Goal: Navigation & Orientation: Find specific page/section

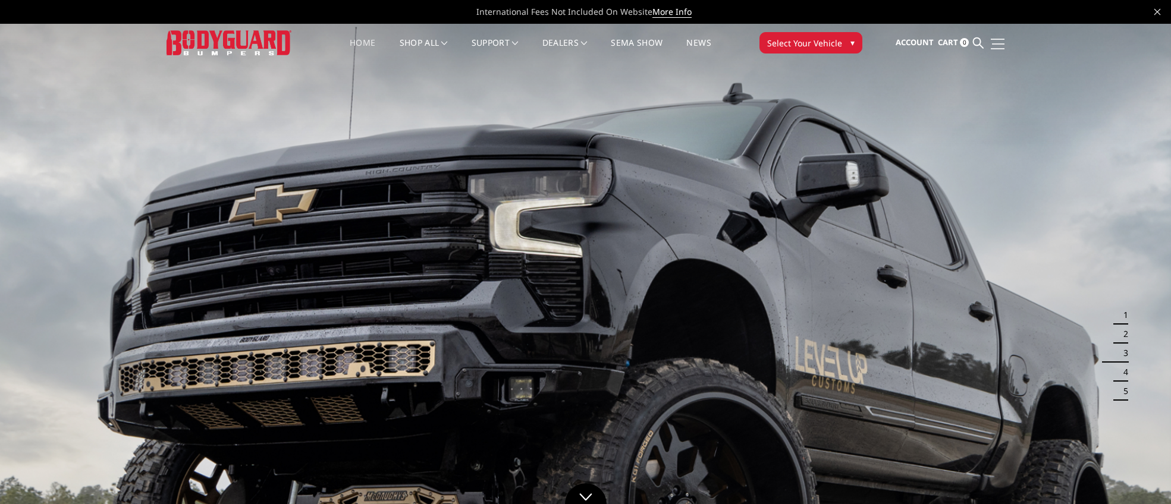
click at [1002, 39] on link at bounding box center [996, 43] width 17 height 12
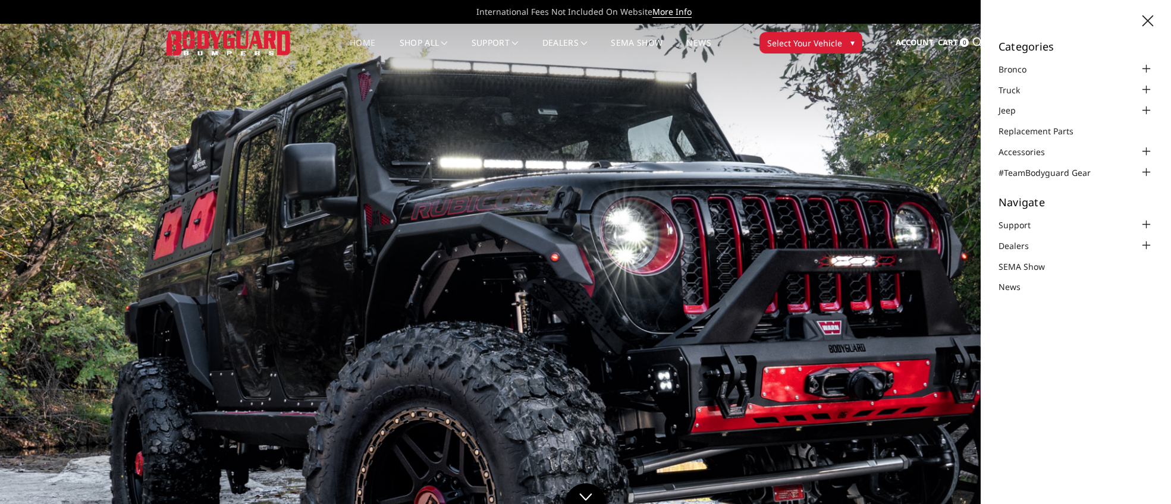
click at [896, 147] on img at bounding box center [585, 353] width 1171 height 659
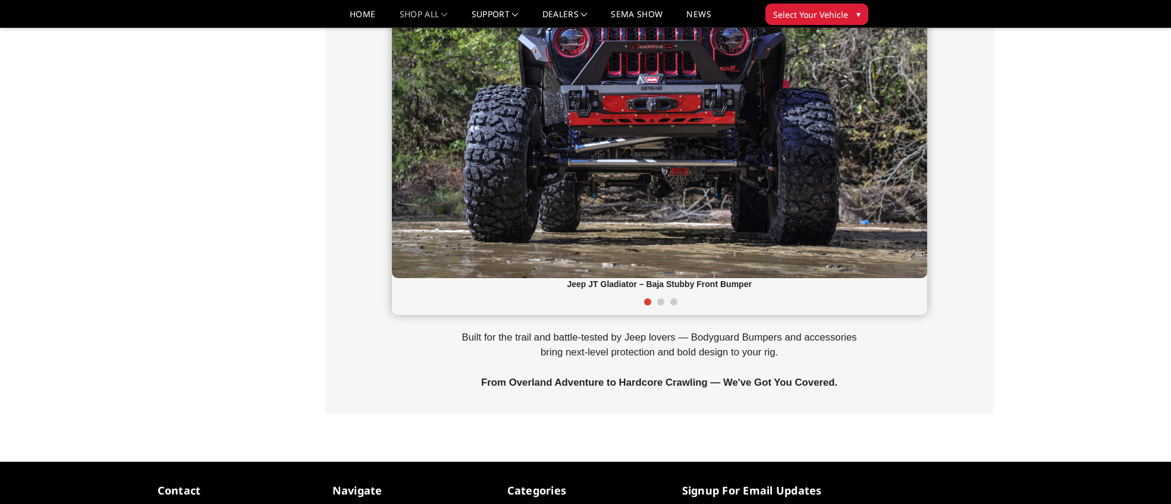
scroll to position [619, 0]
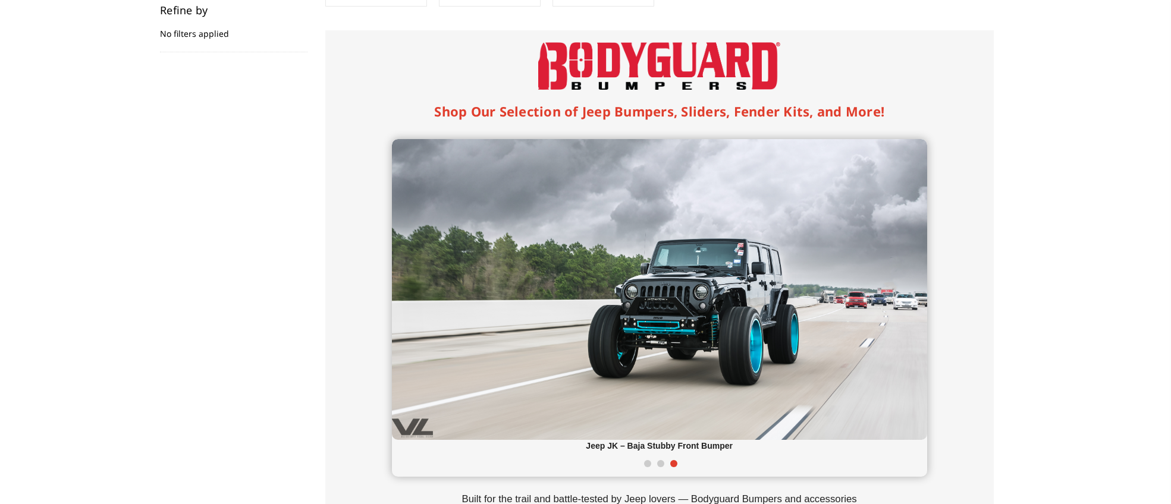
scroll to position [0, 0]
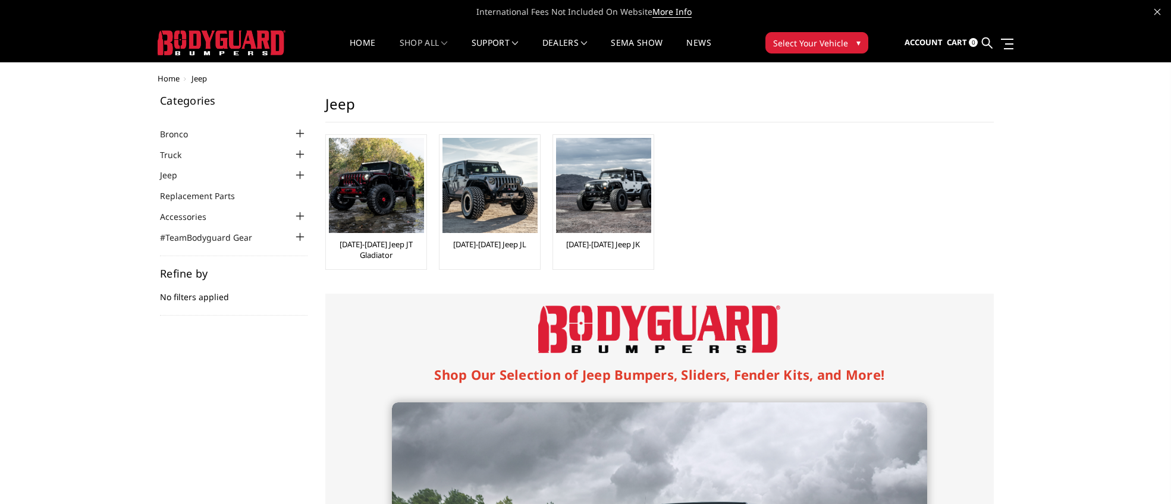
click at [256, 49] on img at bounding box center [222, 42] width 128 height 25
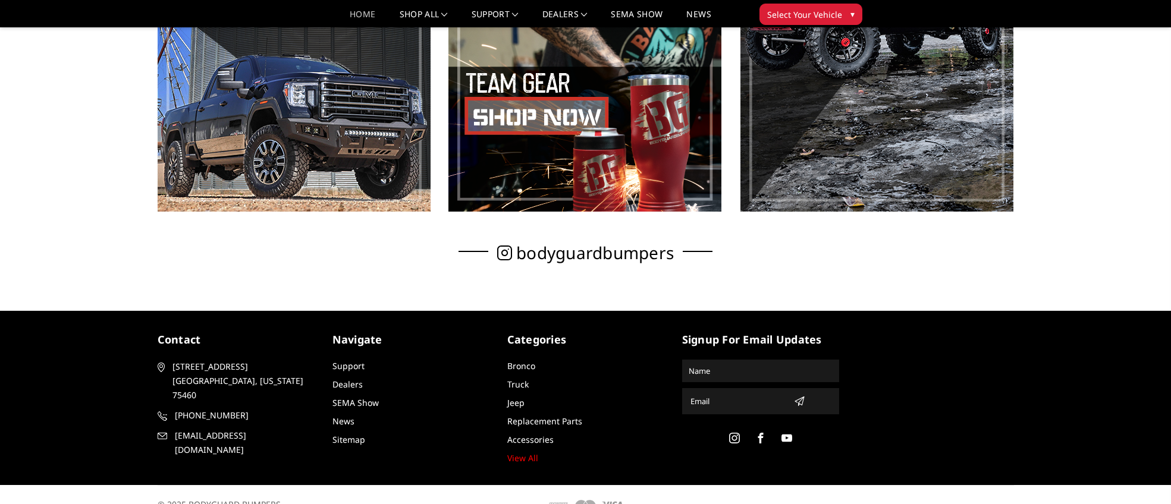
scroll to position [892, 0]
